Goal: Task Accomplishment & Management: Manage account settings

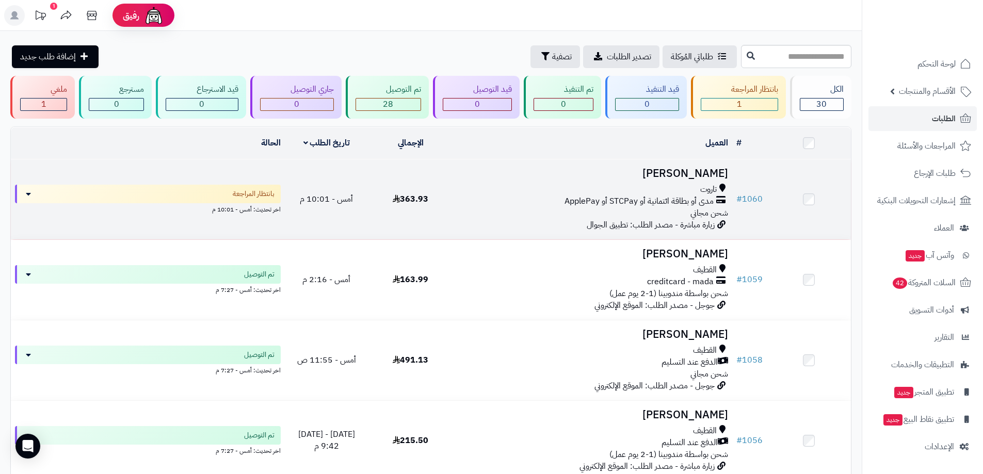
click at [535, 164] on td "Hassan Almarzooq تاروت مدى أو بطاقة ائتمانية أو STCPay أو ApplePay شحن مجاني زي…" at bounding box center [592, 199] width 280 height 80
click at [525, 189] on div "تاروت" at bounding box center [592, 190] width 271 height 12
click at [524, 196] on div "مدى أو بطاقة ائتمانية أو STCPay أو ApplePay" at bounding box center [592, 202] width 271 height 12
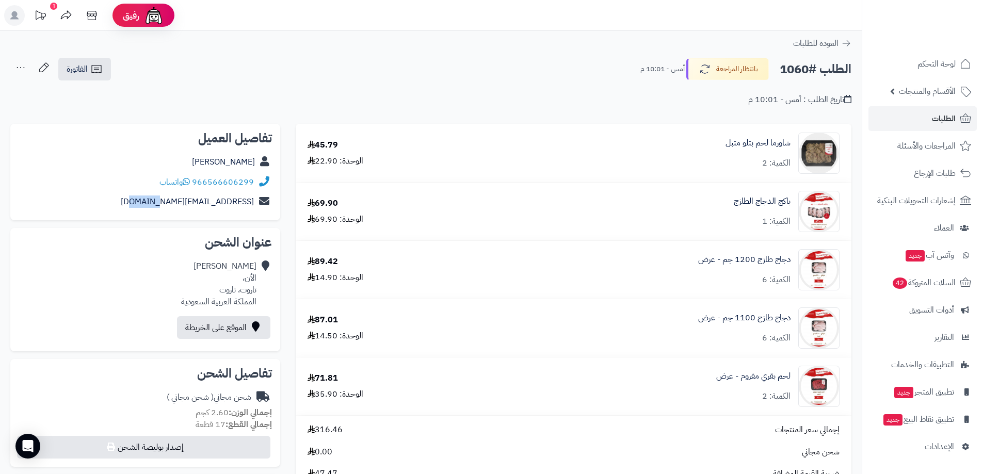
drag, startPoint x: 253, startPoint y: 192, endPoint x: 231, endPoint y: 192, distance: 21.7
click at [231, 192] on div "Hmarzooq53279@gmail.com" at bounding box center [145, 202] width 253 height 20
drag, startPoint x: 255, startPoint y: 189, endPoint x: 196, endPoint y: 190, distance: 58.8
click at [196, 190] on div "966566606299 واتساب" at bounding box center [145, 182] width 253 height 20
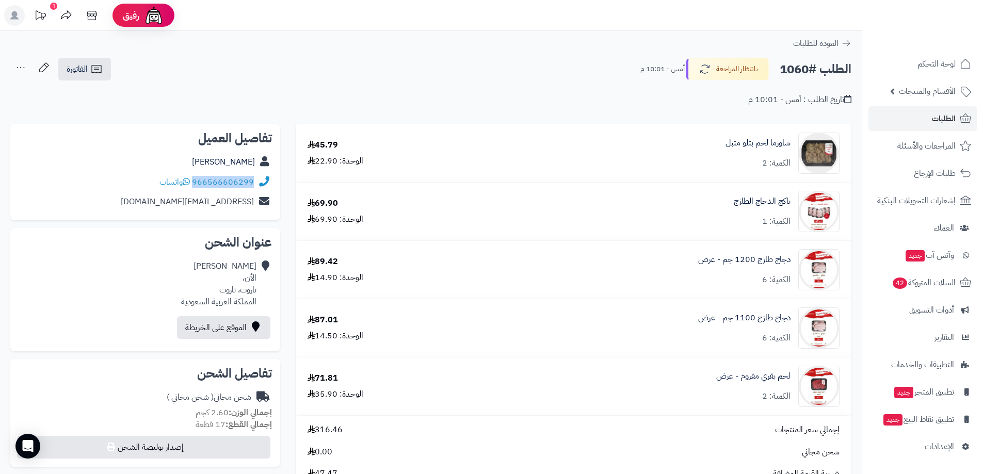
copy link "966566606299"
click at [83, 65] on span "الفاتورة" at bounding box center [77, 69] width 21 height 12
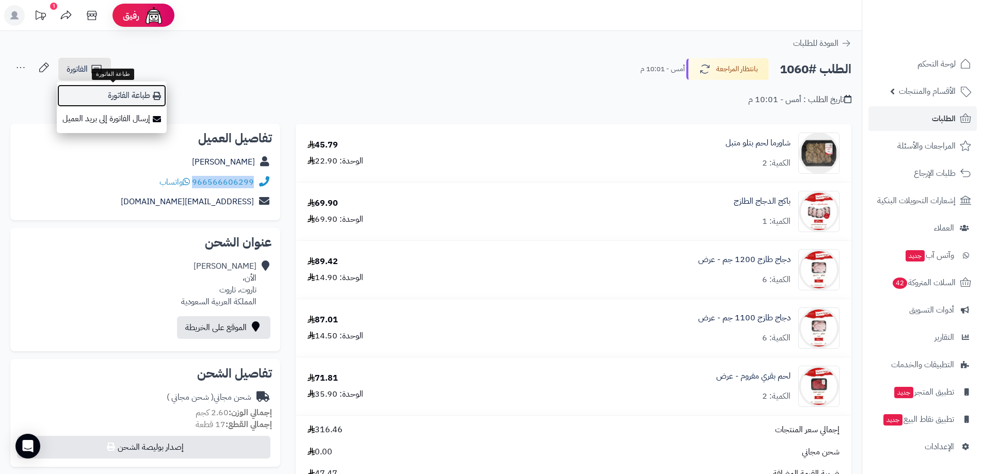
click at [138, 95] on link "طباعة الفاتورة" at bounding box center [112, 95] width 110 height 23
